Goal: Complete application form

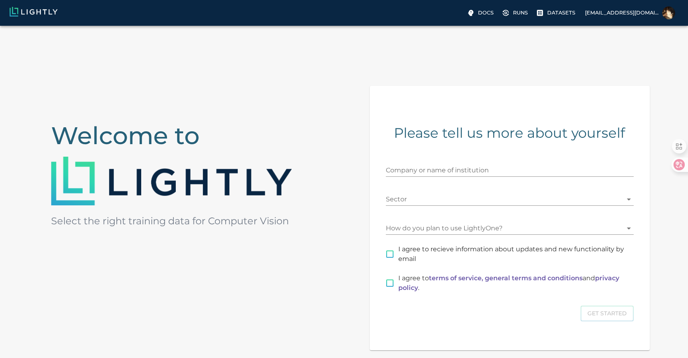
click at [420, 152] on div "Company or name of institution" at bounding box center [505, 162] width 258 height 29
click at [424, 167] on input "Company or name of institution" at bounding box center [510, 170] width 248 height 13
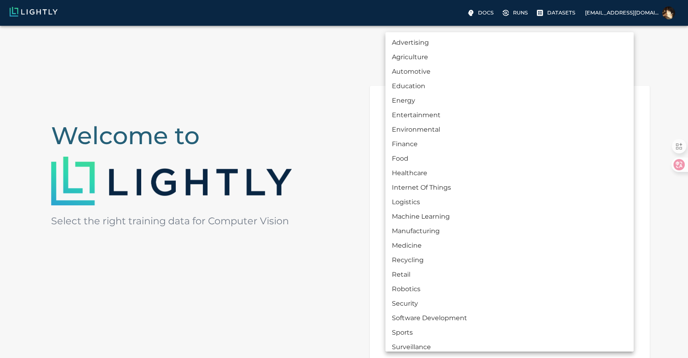
click at [428, 193] on body "Docs Runs Datasets bitsunhui@gmail.com Welcome to Select the right training dat…" at bounding box center [344, 229] width 688 height 406
click at [345, 192] on div at bounding box center [344, 179] width 688 height 358
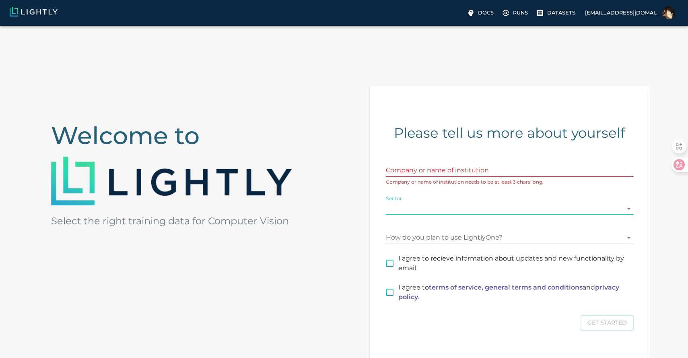
click at [425, 174] on input "Company or name of institution" at bounding box center [510, 170] width 248 height 13
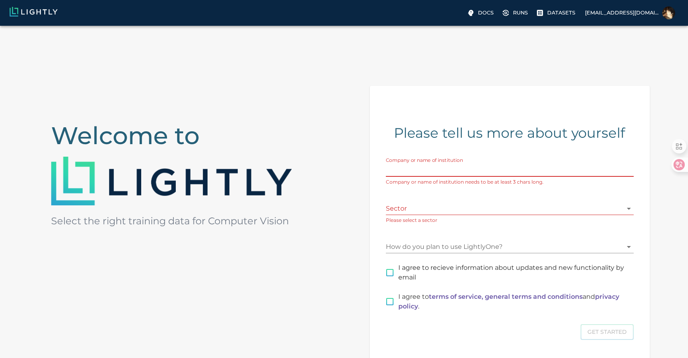
click at [423, 173] on input "Company or name of institution" at bounding box center [510, 170] width 248 height 13
click at [422, 172] on input "Company or name of institution" at bounding box center [510, 170] width 248 height 13
click at [418, 208] on body "Docs Runs Datasets bitsunhui@gmail.com Welcome to Select the right training dat…" at bounding box center [344, 233] width 688 height 415
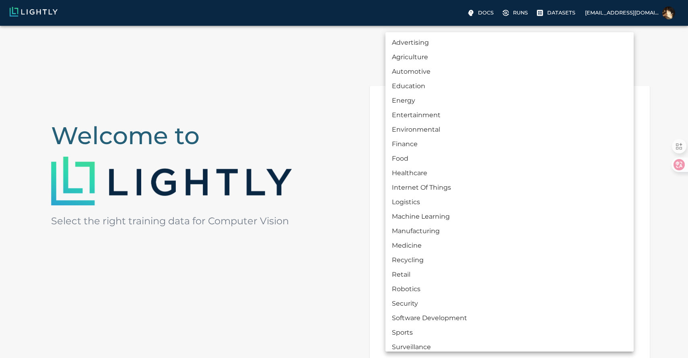
click at [344, 236] on div at bounding box center [344, 179] width 688 height 358
click at [414, 207] on body "Docs Runs Datasets bitsunhui@gmail.com Welcome to Select the right training dat…" at bounding box center [344, 233] width 688 height 415
click at [306, 220] on div at bounding box center [344, 179] width 688 height 358
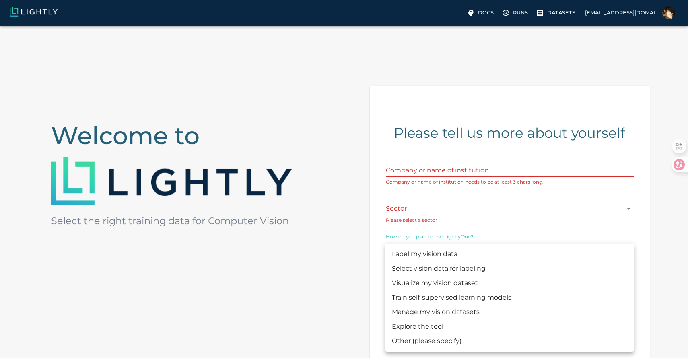
click at [397, 242] on body "Docs Runs Datasets bitsunhui@gmail.com Welcome to Select the right training dat…" at bounding box center [344, 233] width 688 height 415
click at [406, 300] on li "Train self-supervised learning models" at bounding box center [509, 297] width 248 height 14
type input "MODEL_TRAINING"
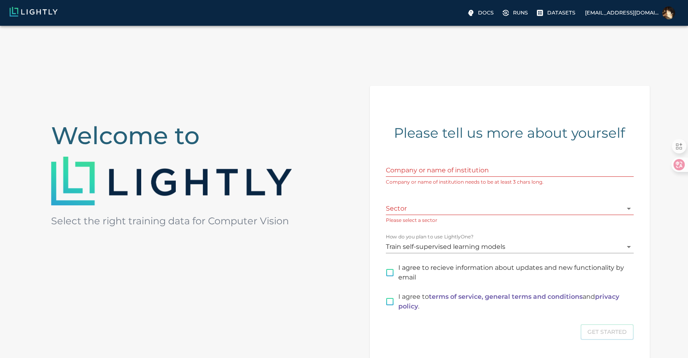
click at [417, 271] on span "I agree to recieve information about updates and new functionality by email" at bounding box center [512, 272] width 229 height 19
click at [398, 271] on input "I agree to recieve information about updates and new functionality by email" at bounding box center [389, 272] width 17 height 17
checkbox input "true"
click at [420, 301] on p "I agree to terms of service, general terms and conditions and privacy policy ." at bounding box center [512, 301] width 229 height 19
click at [398, 301] on input "I agree to terms of service, general terms and conditions and privacy policy ." at bounding box center [389, 301] width 17 height 17
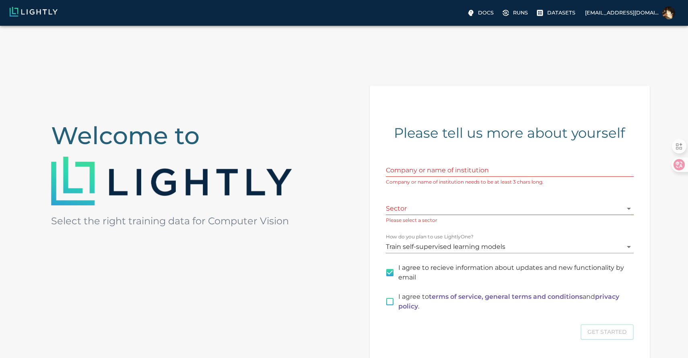
checkbox input "true"
click at [430, 172] on input "Company or name of institution" at bounding box center [510, 170] width 248 height 13
type input "B"
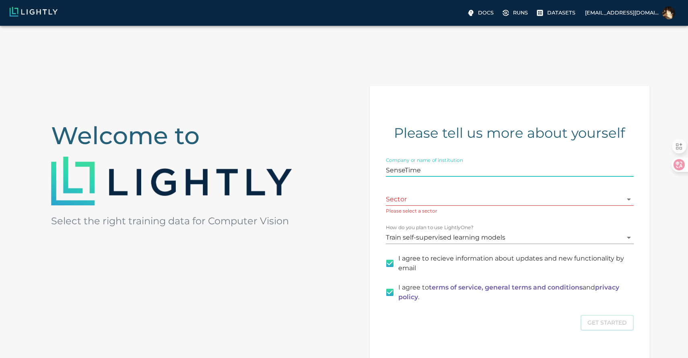
type input "SenseTime"
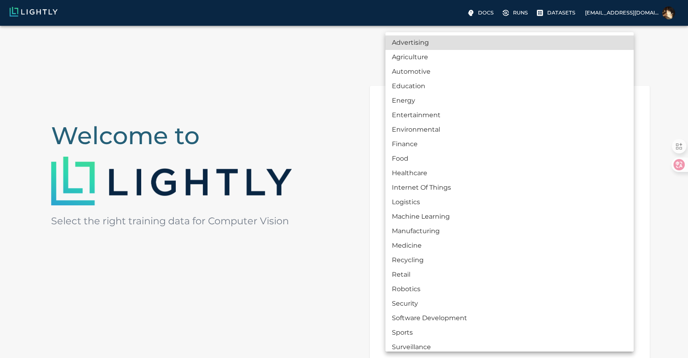
click at [432, 200] on body "Docs Runs Datasets bitsunhui@gmail.com Welcome to Select the right training dat…" at bounding box center [344, 229] width 688 height 406
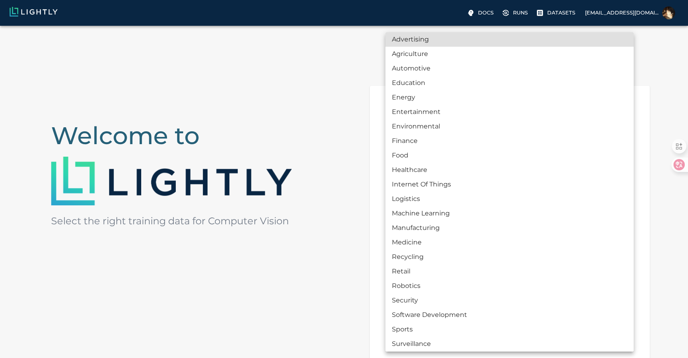
scroll to position [4, 0]
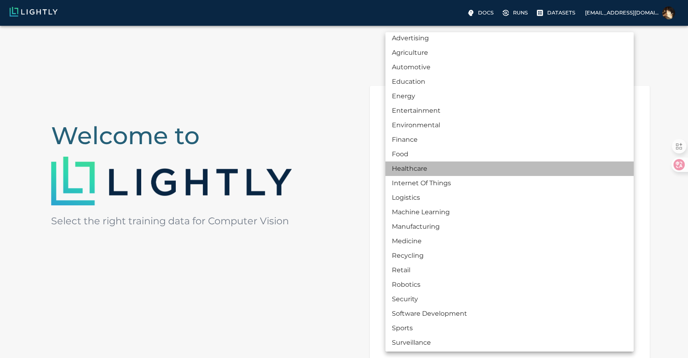
click at [429, 171] on li "Healthcare" at bounding box center [509, 168] width 248 height 14
type input "HEALTHCARE"
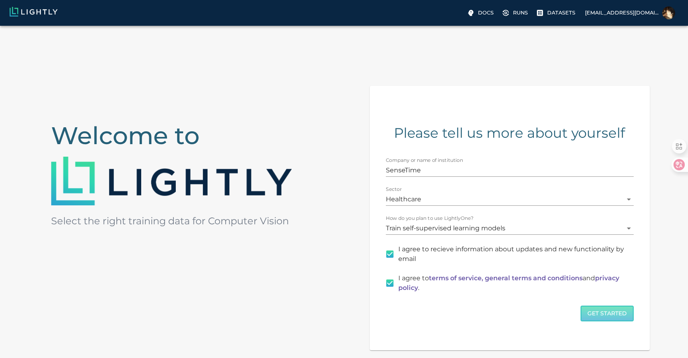
click at [597, 314] on button "Get Started" at bounding box center [606, 313] width 53 height 16
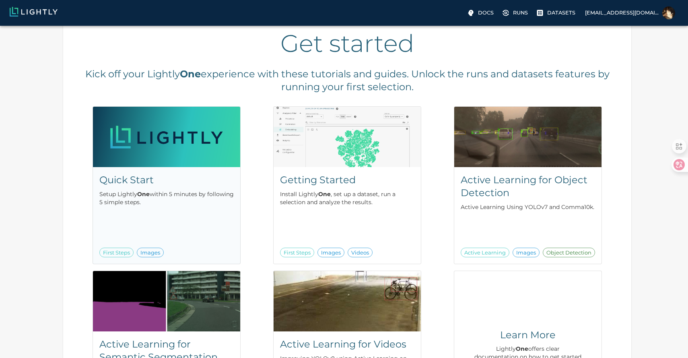
scroll to position [36, 0]
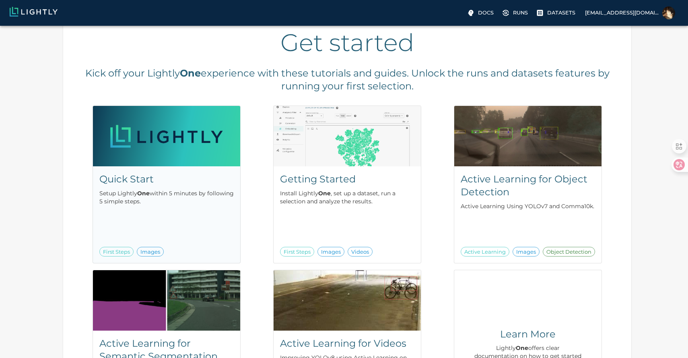
click at [191, 197] on p "Setup Lightly One within 5 minutes by following 5 simple steps." at bounding box center [166, 197] width 134 height 16
click at [137, 224] on div "Quick Start Setup Lightly One within 5 minutes by following 5 simple steps. Fir…" at bounding box center [166, 214] width 147 height 97
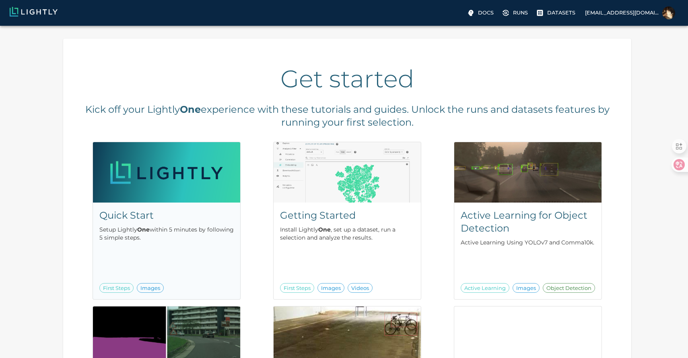
click at [178, 190] on img at bounding box center [166, 172] width 147 height 60
